Goal: Answer question/provide support: Share knowledge or assist other users

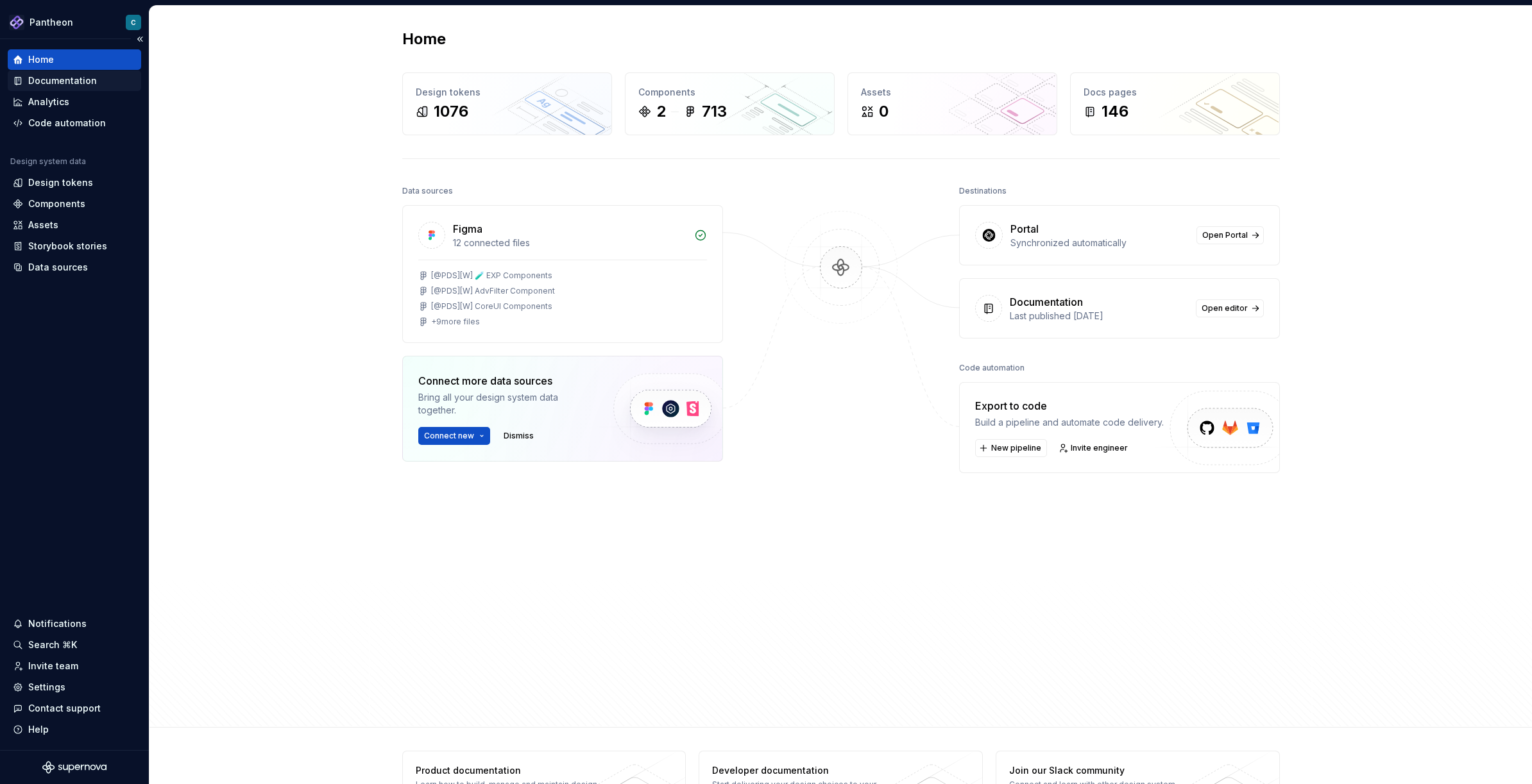
click at [80, 77] on div "Documentation" at bounding box center [62, 81] width 68 height 13
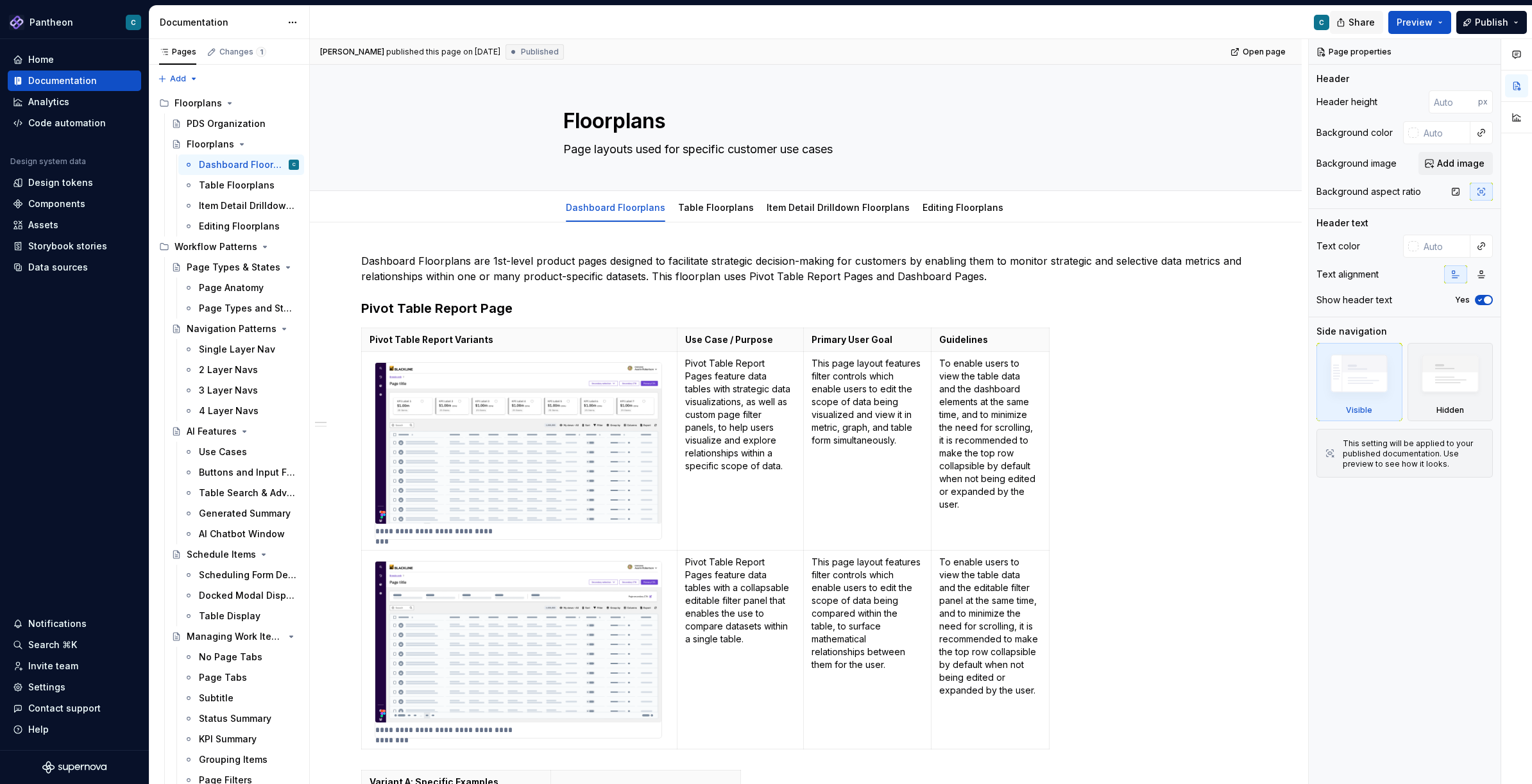
click at [1363, 24] on span "Share" at bounding box center [1362, 22] width 26 height 13
click at [1349, 72] on span "Copy link" at bounding box center [1347, 75] width 42 height 13
type textarea "*"
click at [59, 689] on div "Settings" at bounding box center [46, 687] width 37 height 13
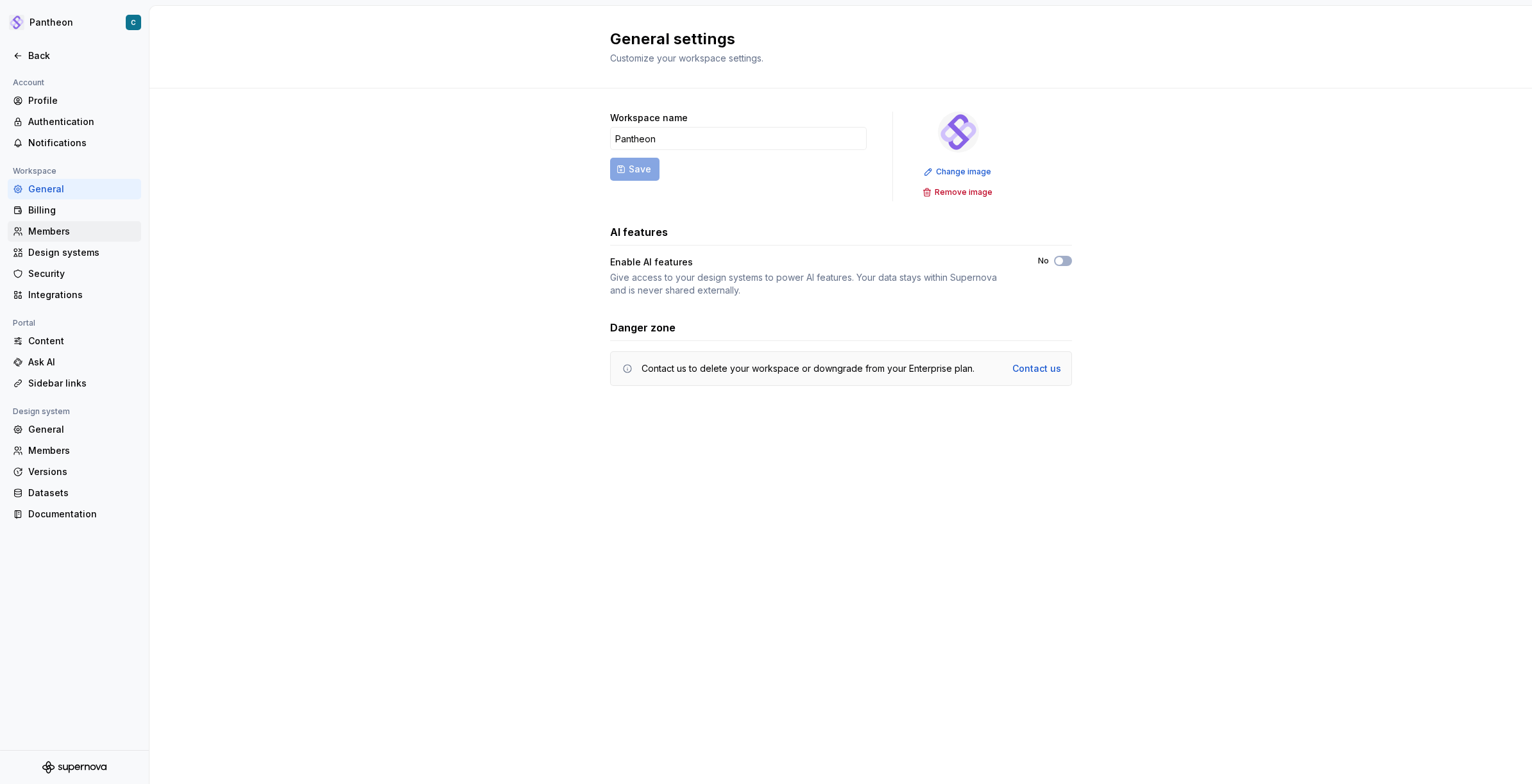
click at [38, 236] on div "Members" at bounding box center [82, 231] width 108 height 13
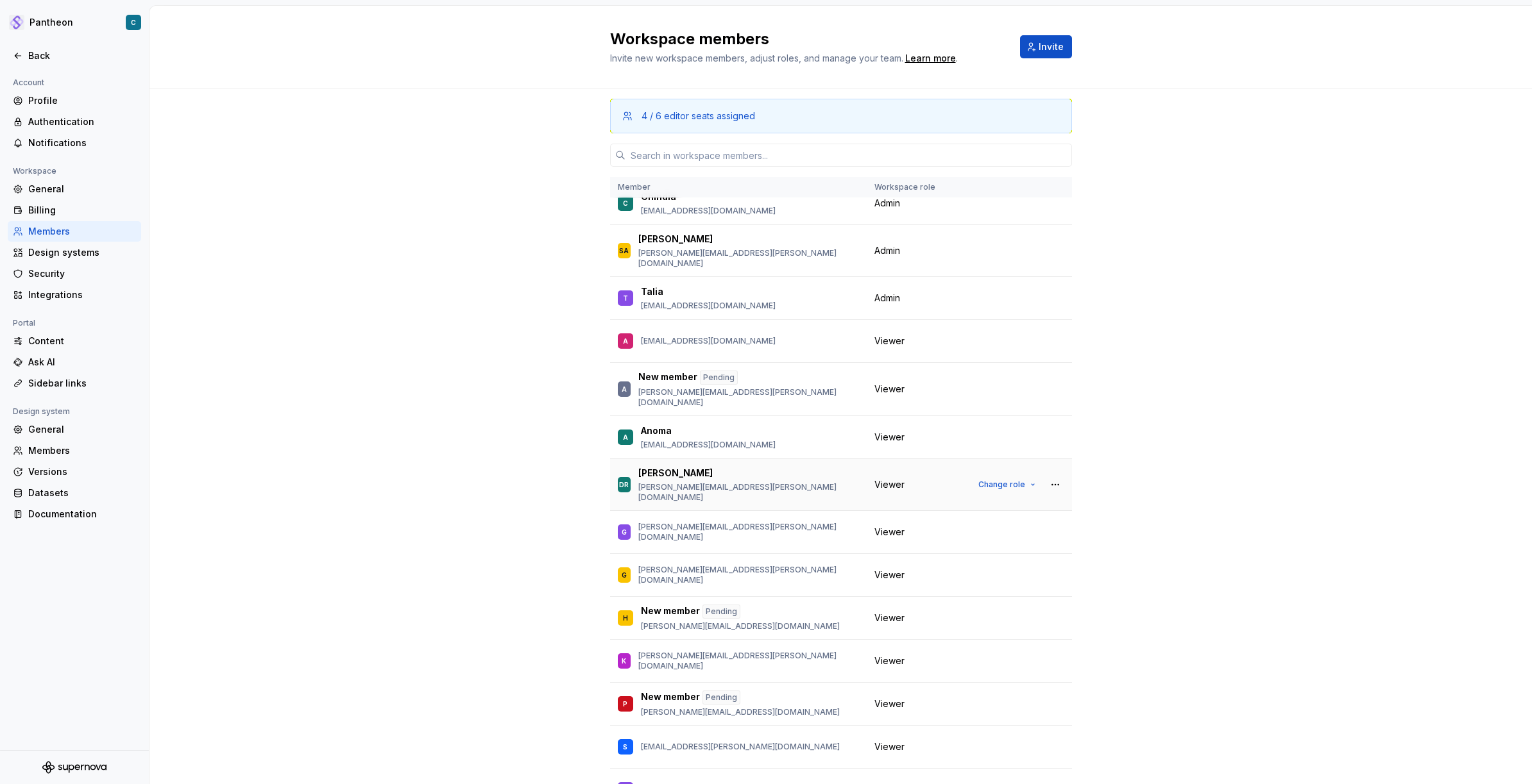
scroll to position [63, 0]
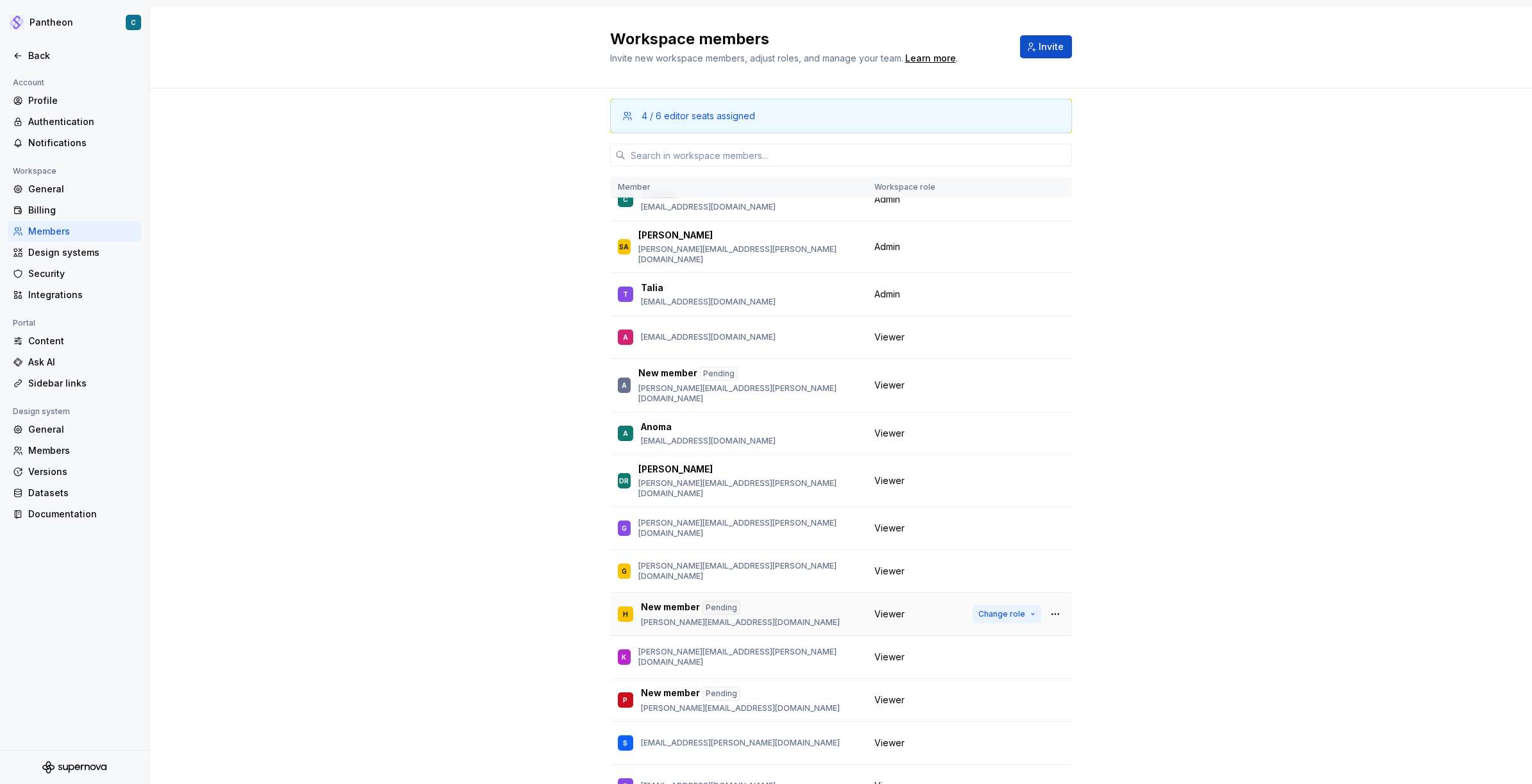
click at [1035, 605] on button "Change role" at bounding box center [1007, 614] width 68 height 18
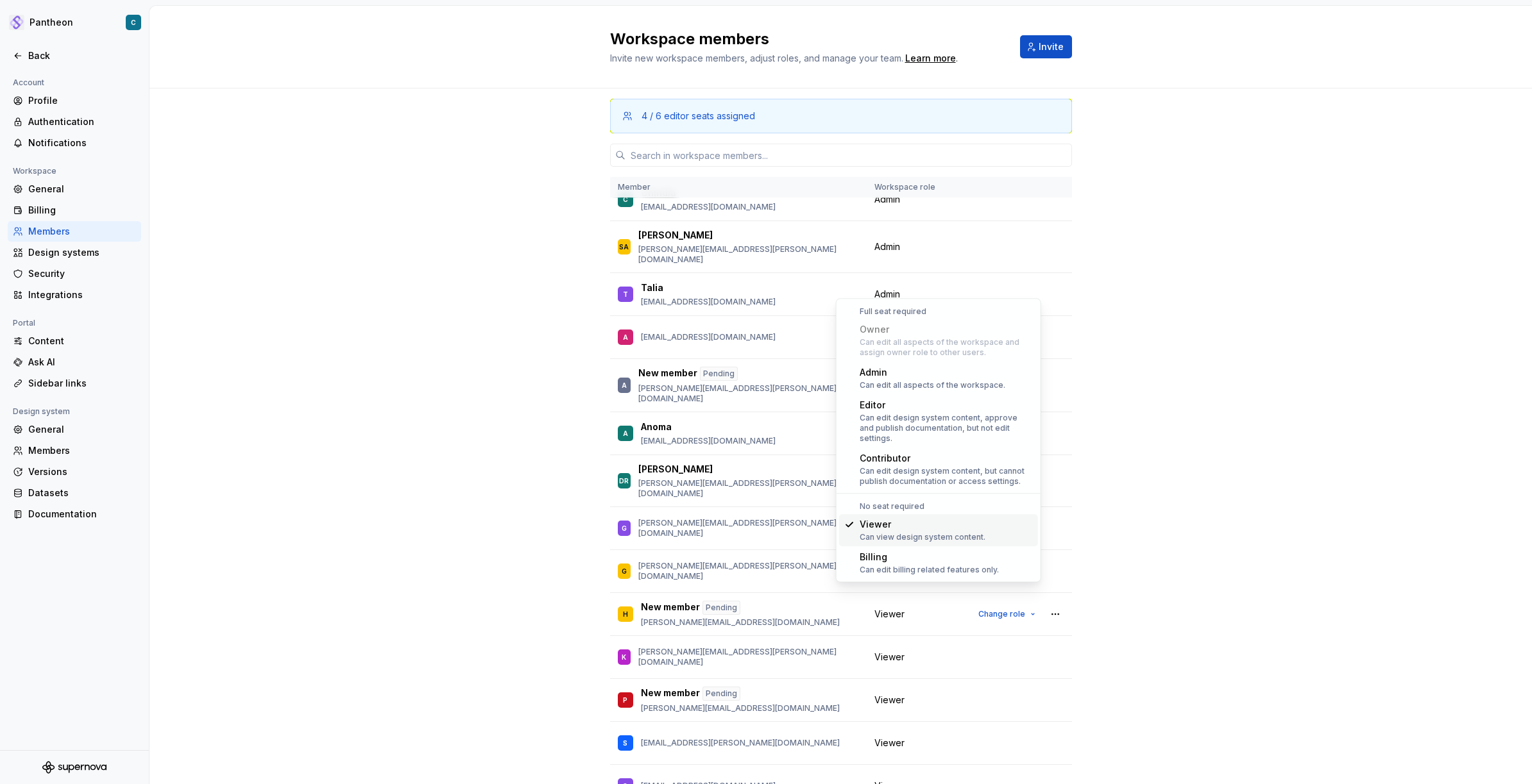
click at [983, 530] on div "Viewer Can view design system content." at bounding box center [946, 530] width 173 height 24
